Goal: Navigation & Orientation: Find specific page/section

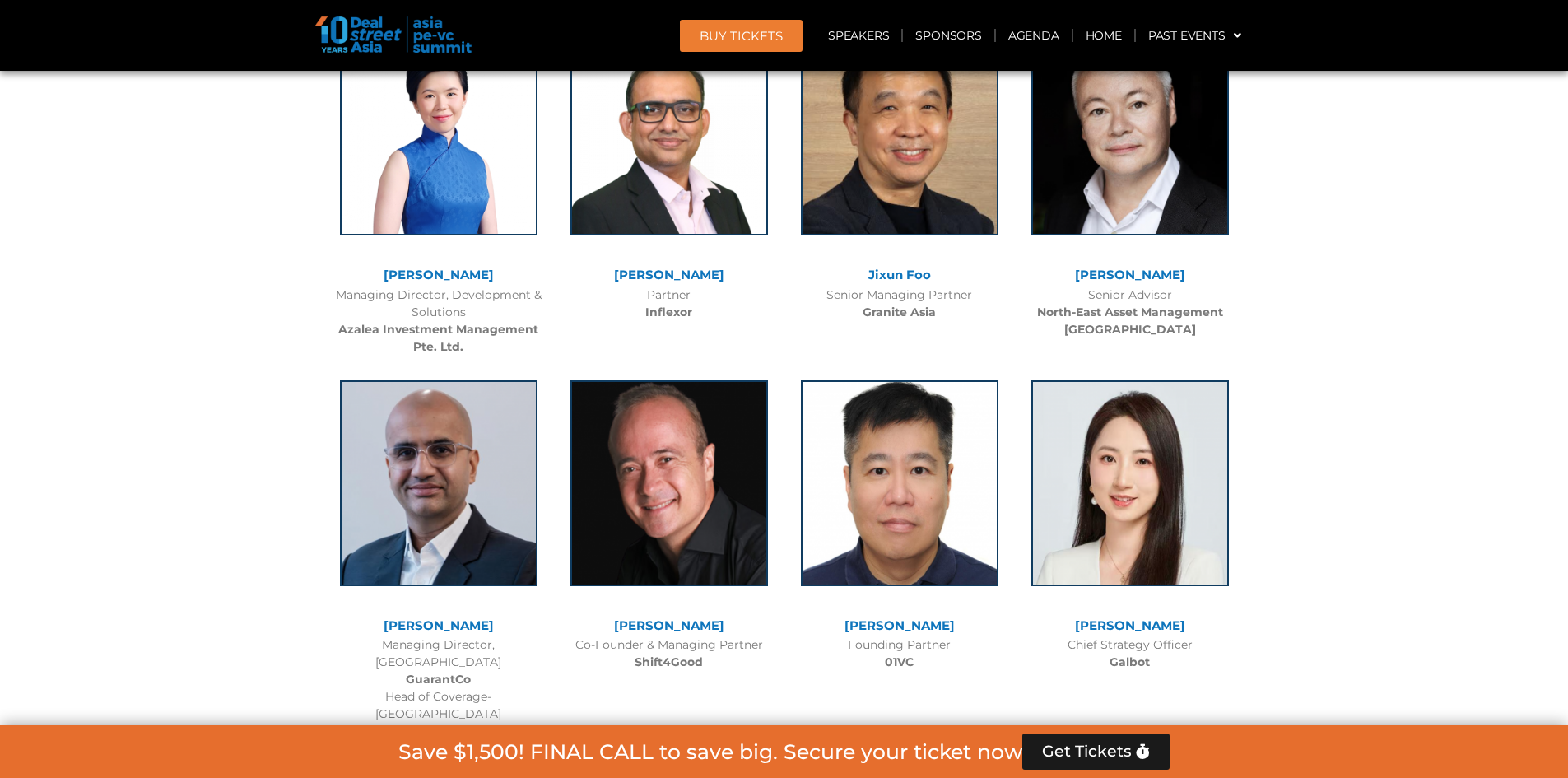
scroll to position [9134, 0]
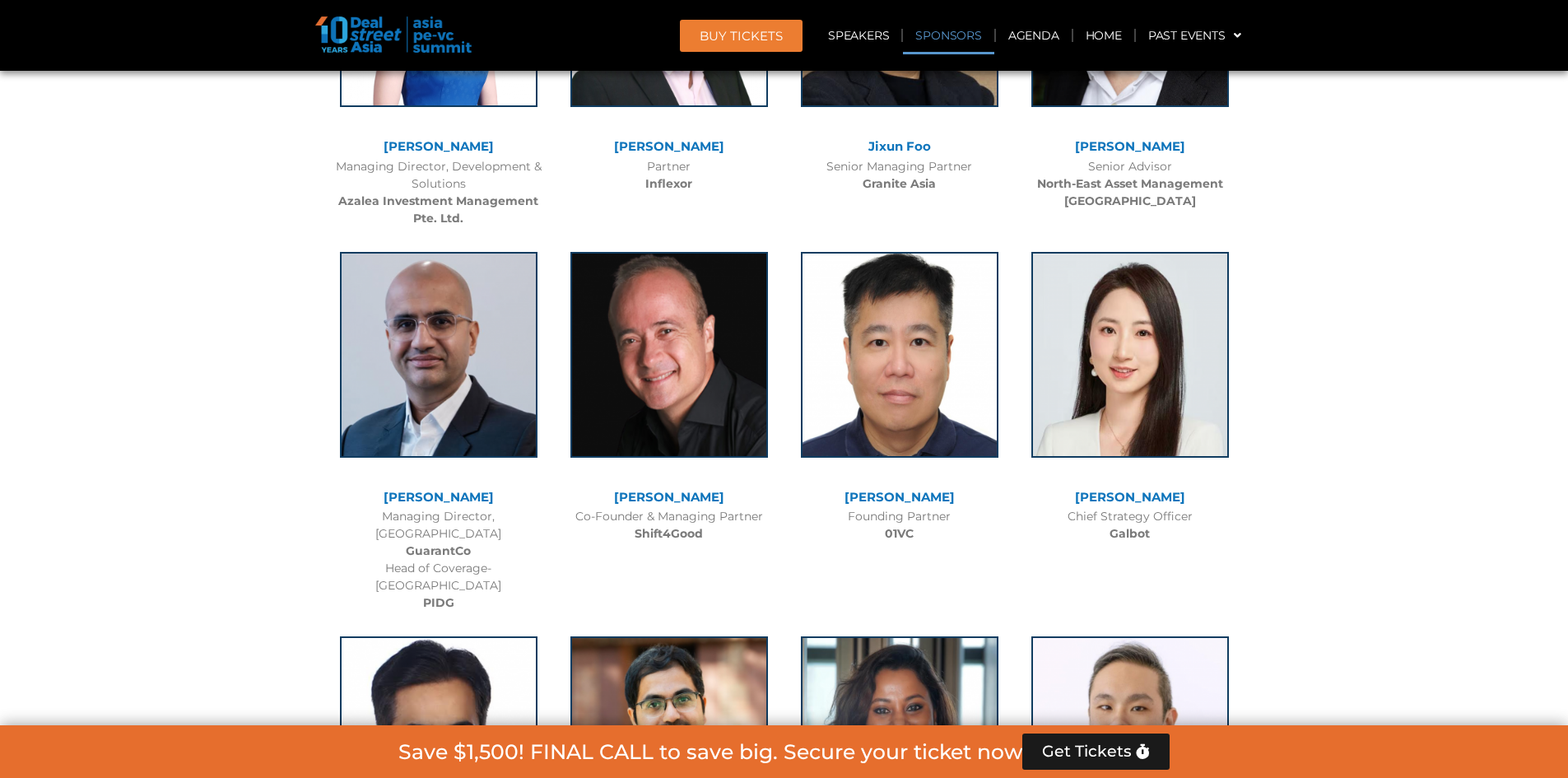
click at [936, 30] on link "Sponsors" at bounding box center [948, 35] width 90 height 38
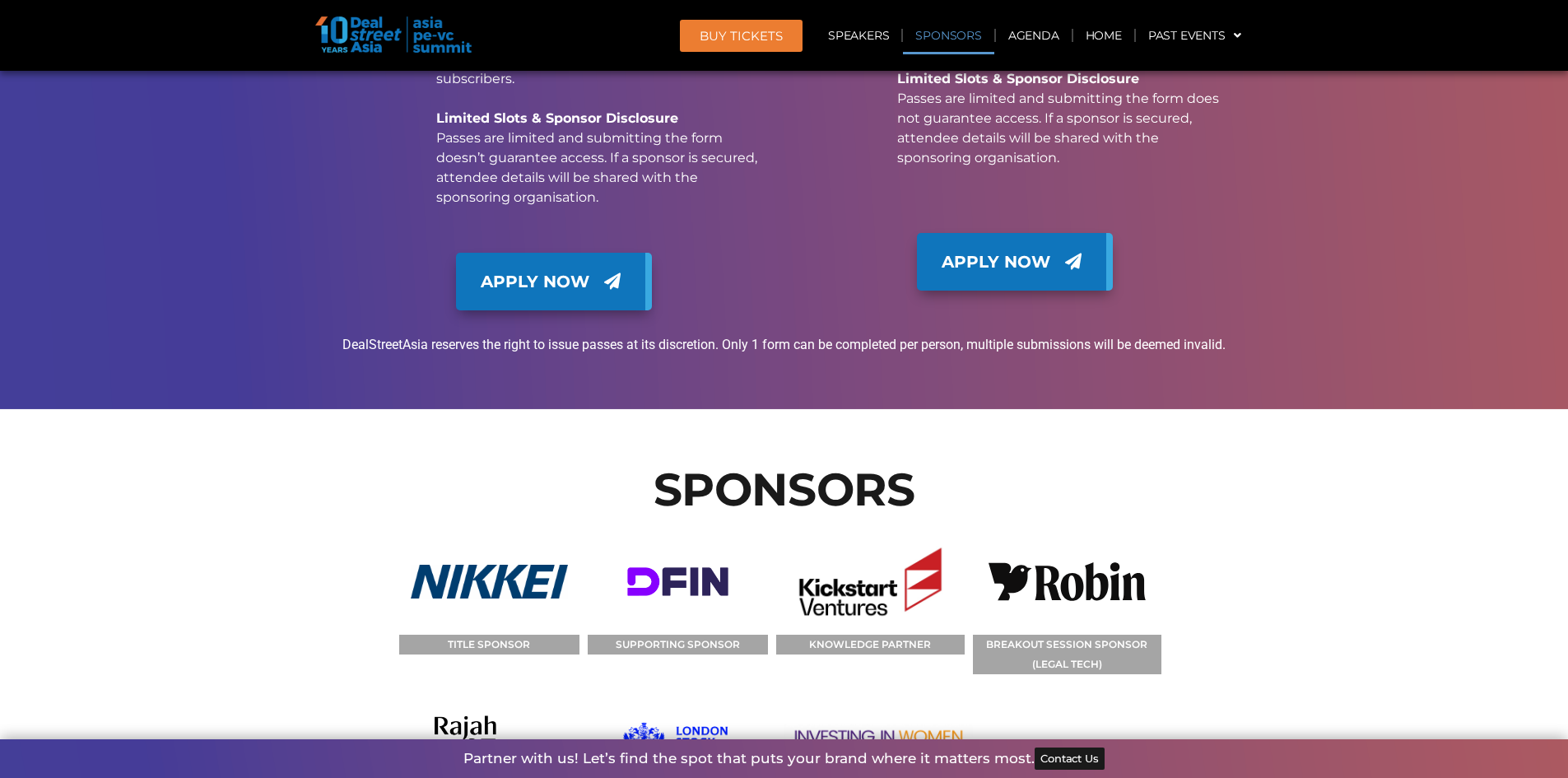
scroll to position [16411, 0]
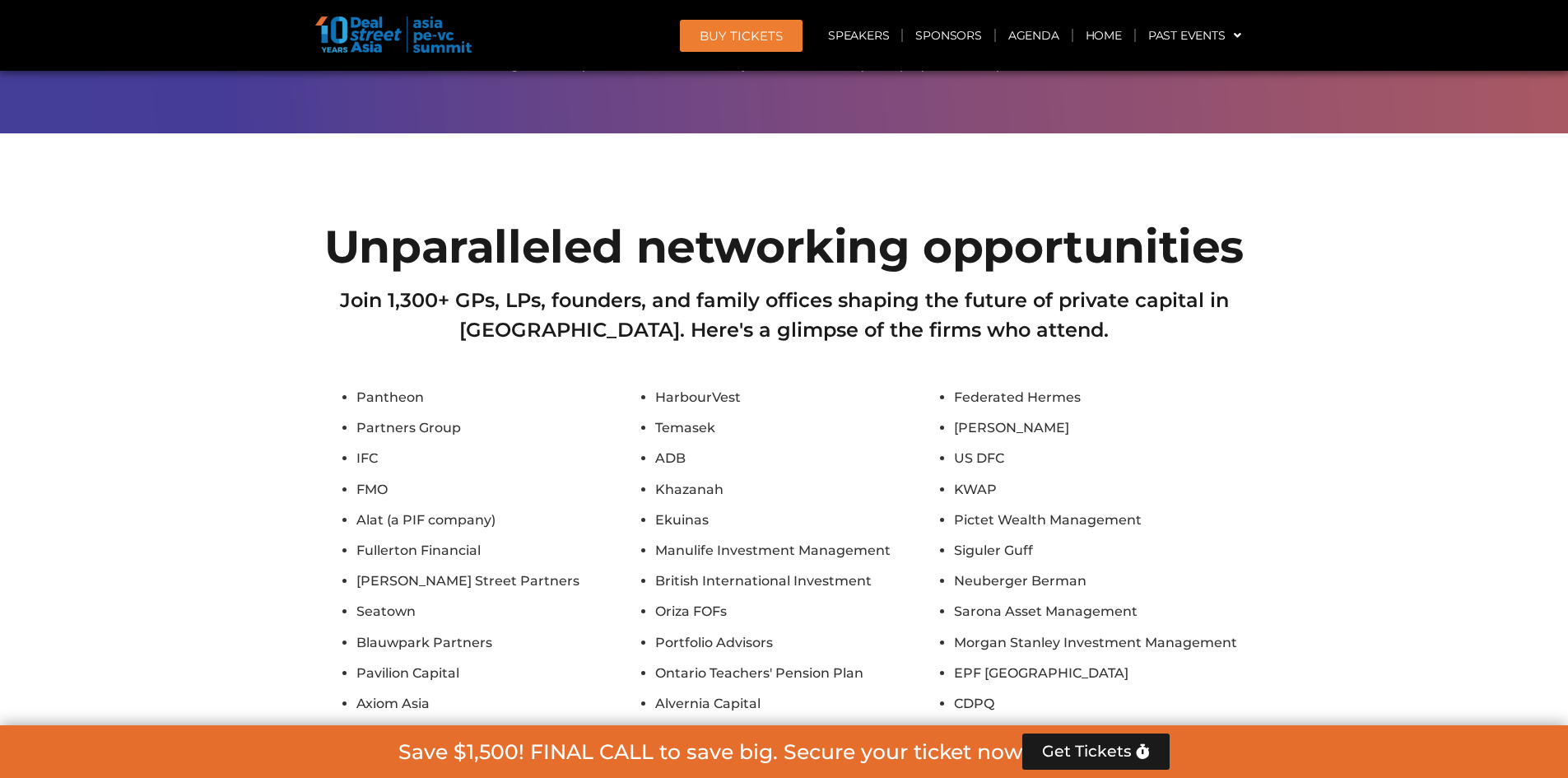
scroll to position [13038, 0]
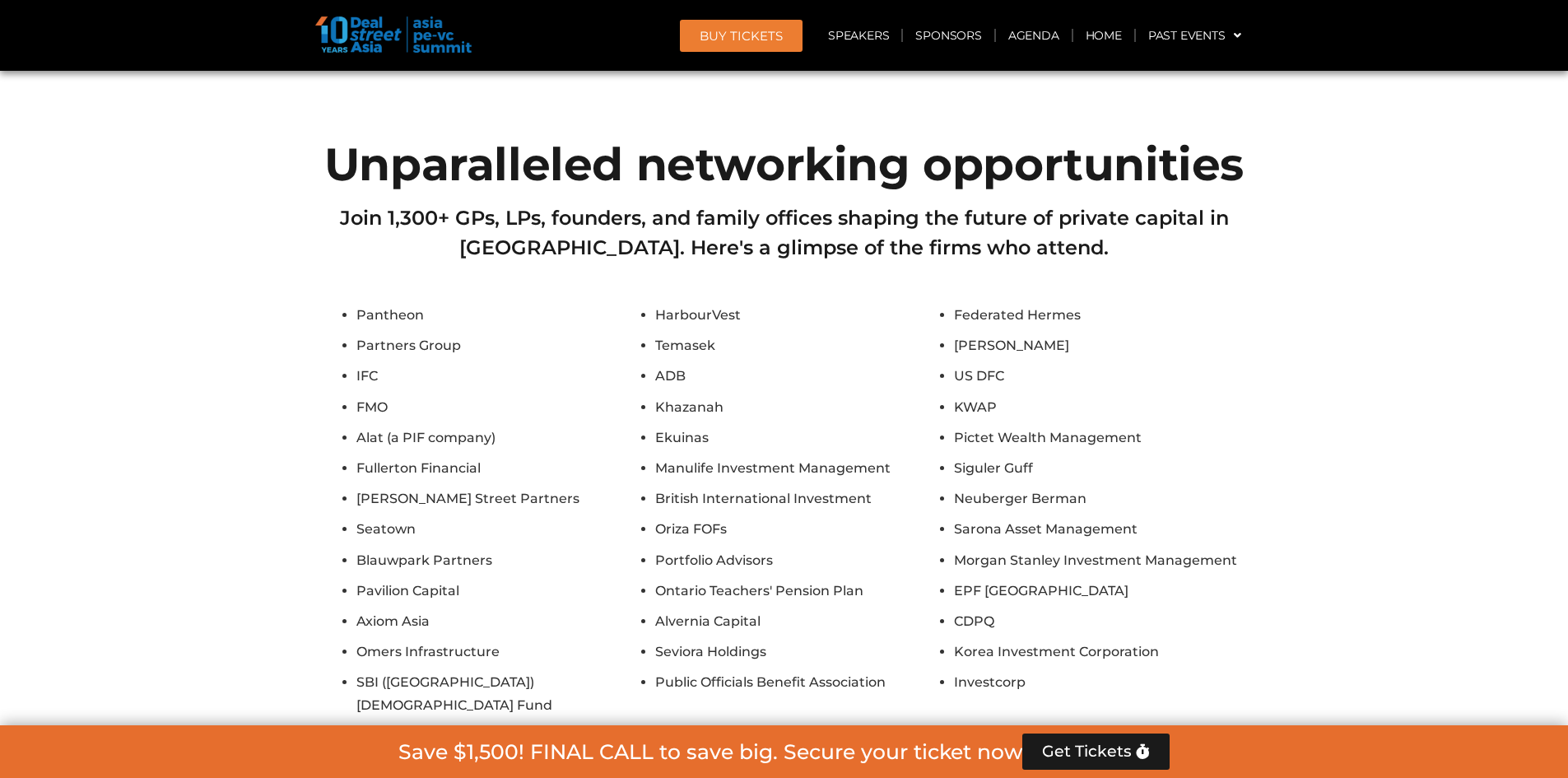
click at [274, 133] on section "Unparalleled networking opportunities Join 1,300+ GPs, LPs, founders, and famil…" at bounding box center [784, 631] width 1568 height 997
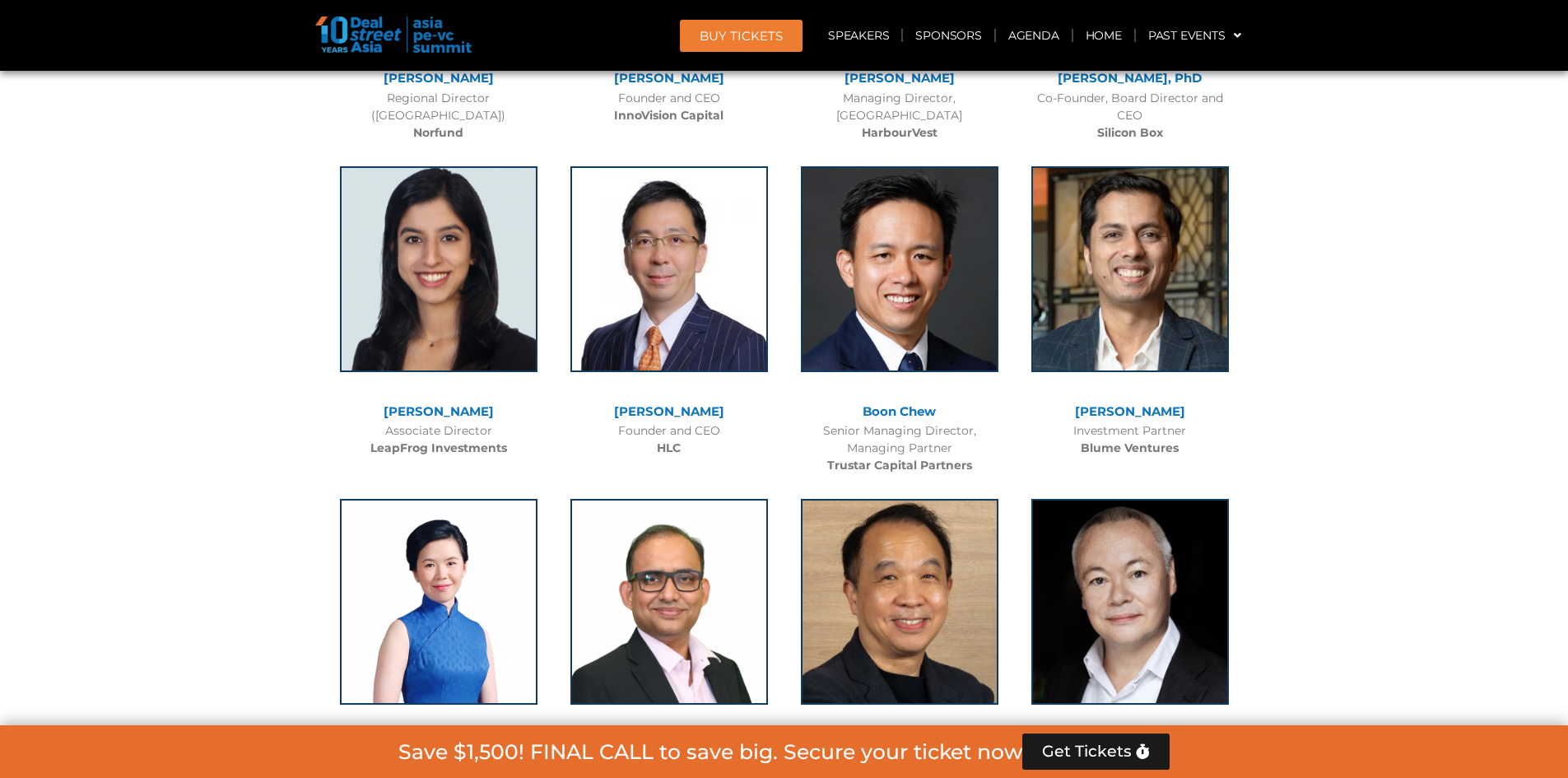
scroll to position [8100, 0]
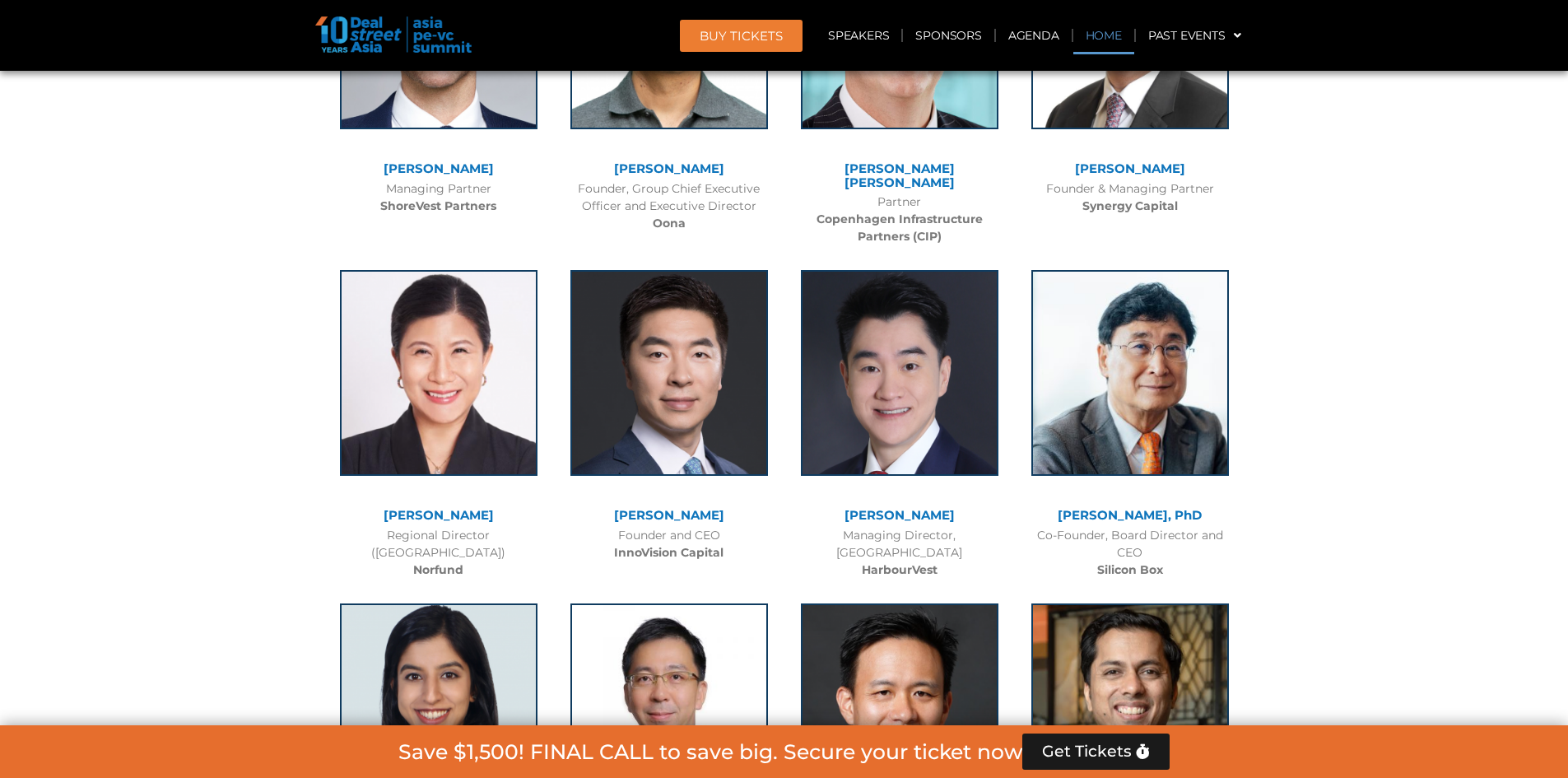
click at [1115, 31] on link "Home" at bounding box center [1103, 35] width 61 height 38
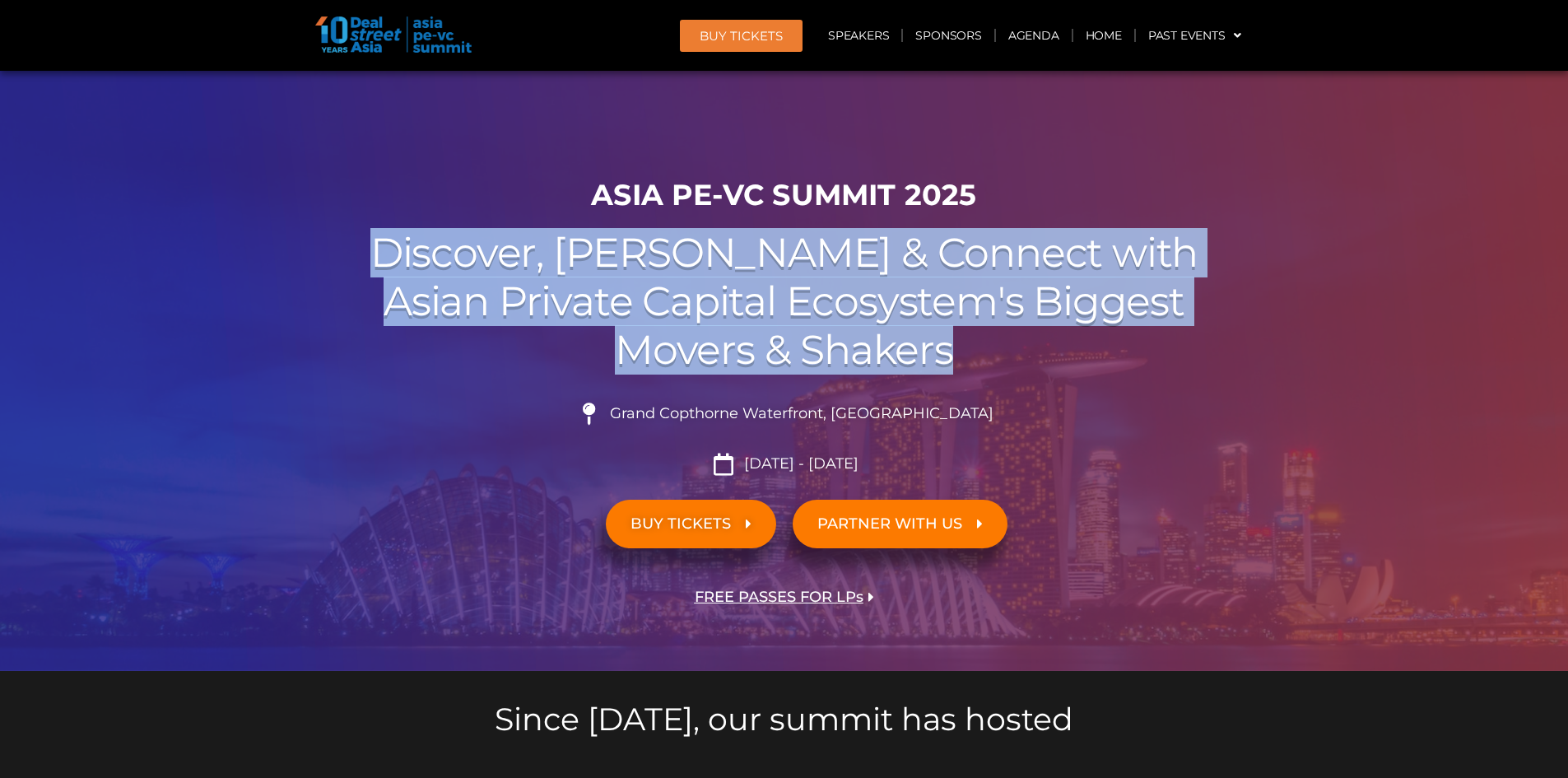
drag, startPoint x: 492, startPoint y: 251, endPoint x: 1038, endPoint y: 368, distance: 558.4
click at [1038, 368] on h2 "Discover, Learn & Connect with Asian Private Capital Ecosystem's Biggest Movers…" at bounding box center [784, 301] width 922 height 145
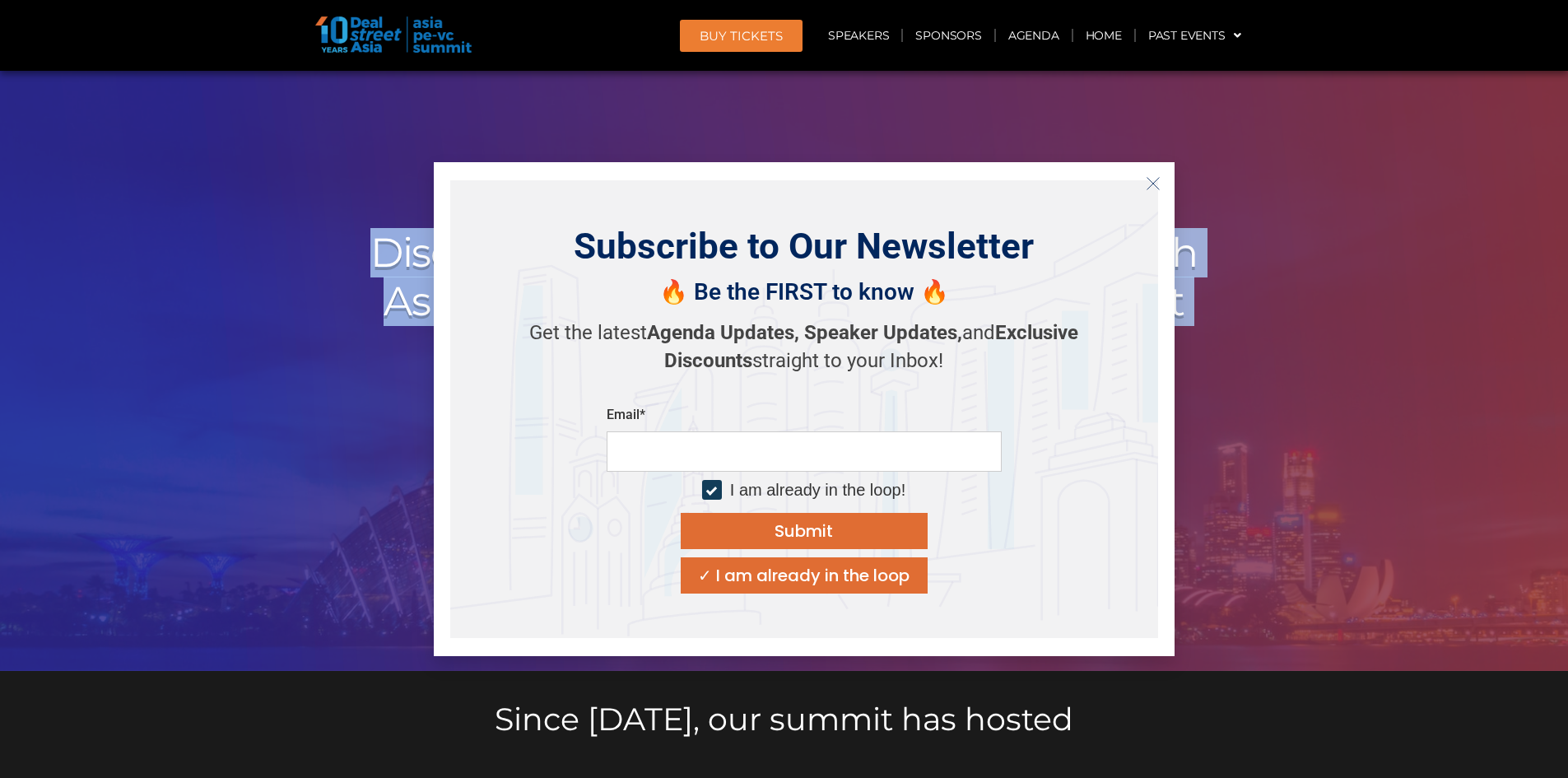
copy h2 "Discover, Learn & Connect with Asian Private Capital Ecosystem's Biggest Movers…"
click at [1152, 181] on icon "Close" at bounding box center [1153, 184] width 14 height 14
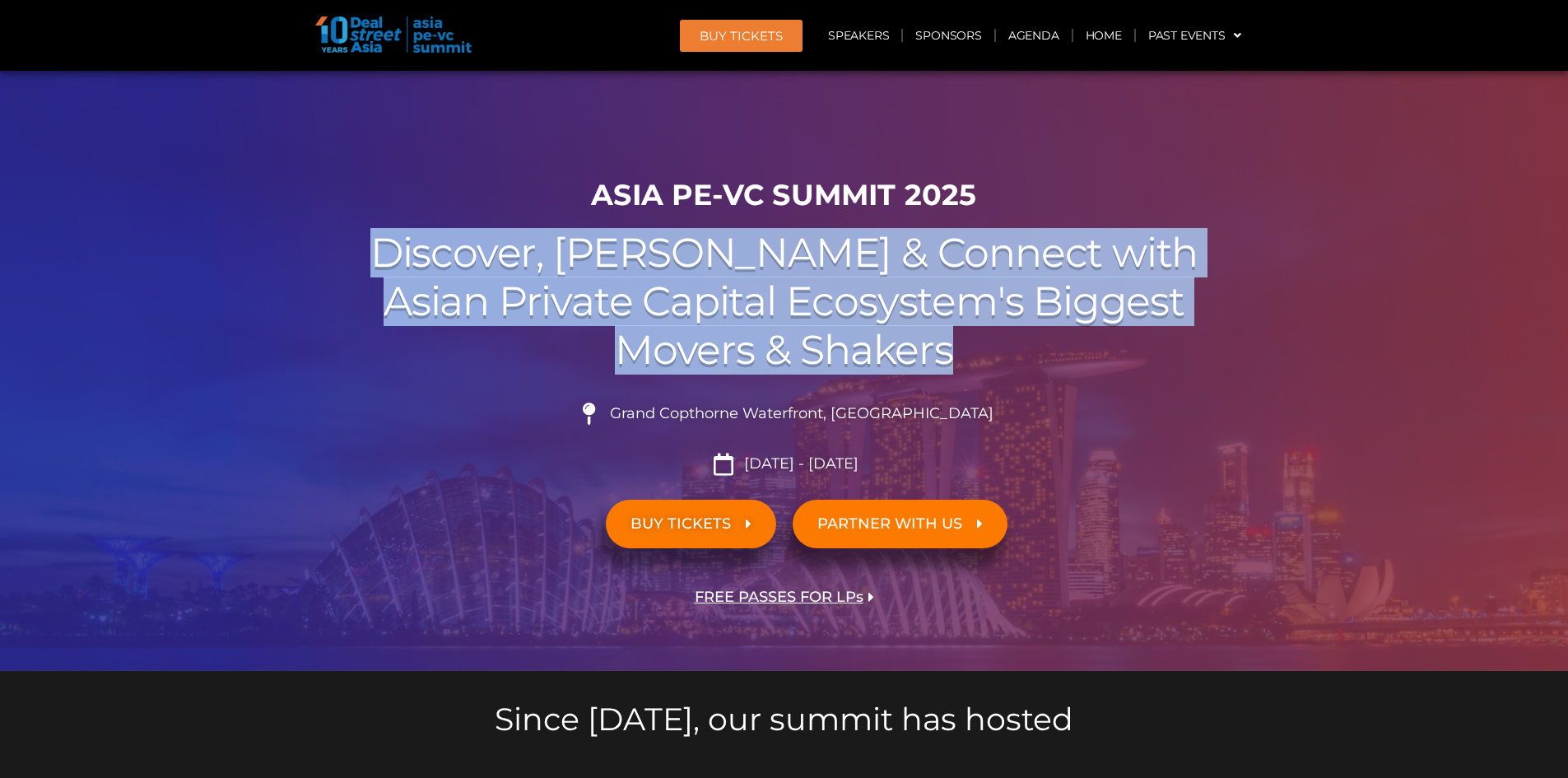
click at [1024, 326] on h2 "Discover, Learn & Connect with Asian Private Capital Ecosystem's Biggest Movers…" at bounding box center [784, 301] width 922 height 145
